Goal: Information Seeking & Learning: Learn about a topic

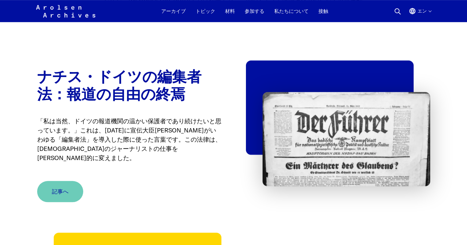
scroll to position [403, 0]
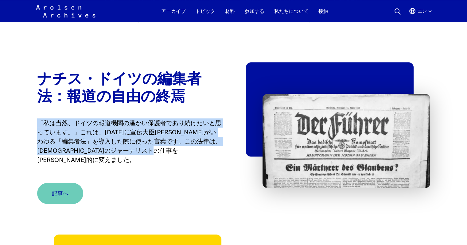
drag, startPoint x: 37, startPoint y: 122, endPoint x: 221, endPoint y: 148, distance: 185.9
click at [221, 148] on font "「私は当然、ドイツの報道機関の温かい保護者であり続けたいと思っています。」これは、[DATE]に宣伝大臣[PERSON_NAME]がいわゆる「編集者法」を導入…" at bounding box center [129, 141] width 184 height 45
click at [60, 190] on font "記事へ" at bounding box center [57, 193] width 17 height 7
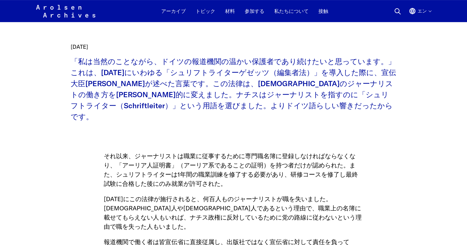
scroll to position [257, 0]
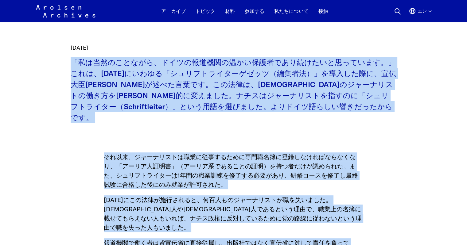
drag, startPoint x: 64, startPoint y: 61, endPoint x: 155, endPoint y: 232, distance: 194.2
click at [155, 232] on main "ホーム トピックス ニュース＆イベント ナチスドイツの報道法：報道の自由の終焉 ナチス・ドイツの報道法：報道の自由の終焉 ドイツのジャーナリストの仕事を[PE…" at bounding box center [233, 174] width 452 height 785
copy main "「loremipsum、dolorsitametconsecteturadipis。」eli、3986s48d9eiusmo「temporincidid（ut…"
click at [450, 128] on main "ホーム トピックス ニュース＆イベント ナチスドイツの報道法：報道の自由の終焉 ナチス・ドイツの報道法：報道の自由の終焉 ドイツのジャーナリストの仕事を[PE…" at bounding box center [233, 174] width 452 height 785
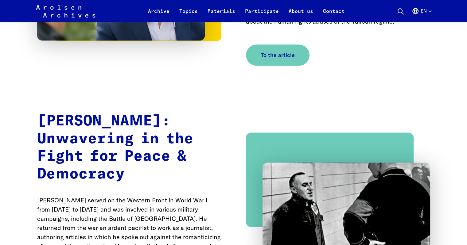
scroll to position [884, 0]
